Goal: Navigation & Orientation: Find specific page/section

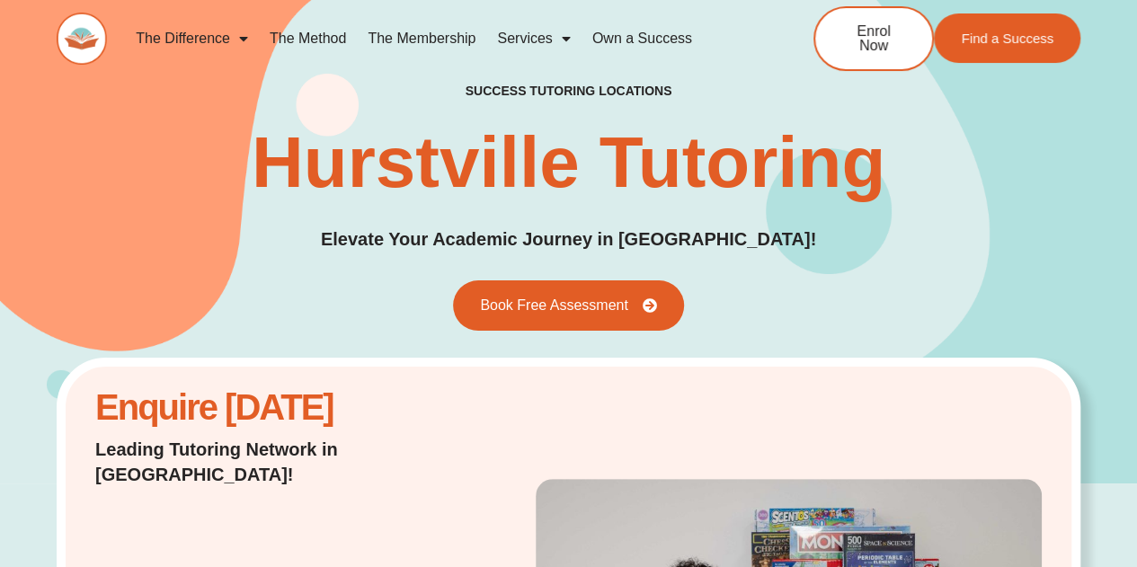
click at [567, 42] on span "Menu" at bounding box center [562, 38] width 18 height 32
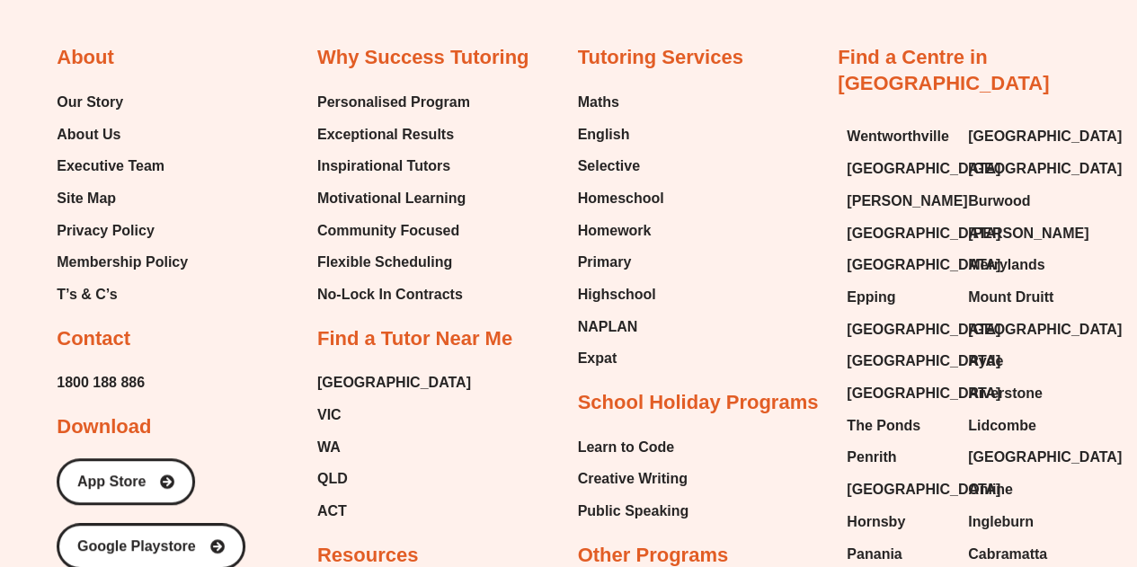
scroll to position [7010, 0]
